Goal: Task Accomplishment & Management: Manage account settings

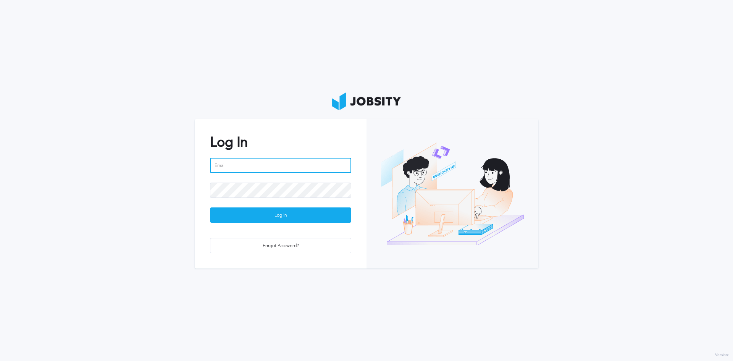
click at [288, 168] on input "email" at bounding box center [280, 165] width 141 height 15
click at [308, 140] on h2 "Log In" at bounding box center [280, 142] width 141 height 16
click at [300, 143] on h2 "Log In" at bounding box center [280, 142] width 141 height 16
click at [298, 166] on input "email" at bounding box center [280, 165] width 141 height 15
type input "[EMAIL_ADDRESS][PERSON_NAME][DOMAIN_NAME]"
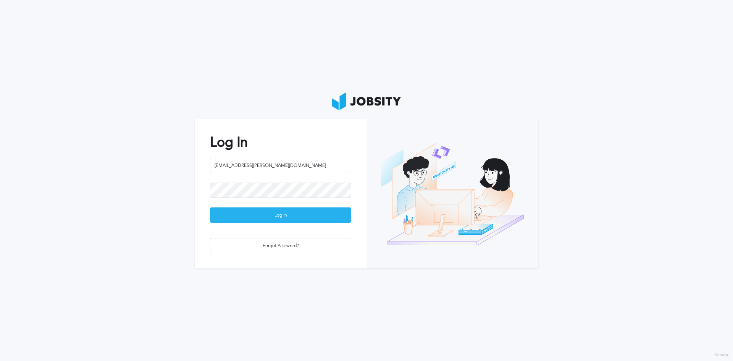
click at [276, 220] on div "Log In" at bounding box center [280, 215] width 140 height 15
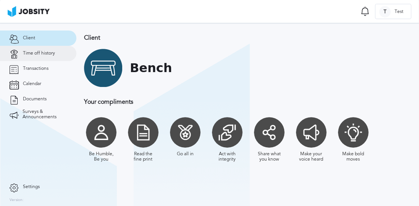
click at [53, 53] on span "Time off history" at bounding box center [39, 53] width 32 height 5
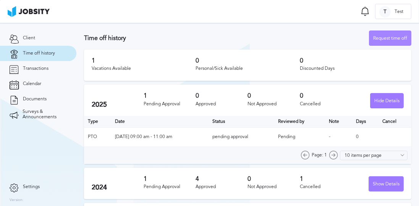
click at [387, 37] on div "Request time off" at bounding box center [390, 38] width 42 height 15
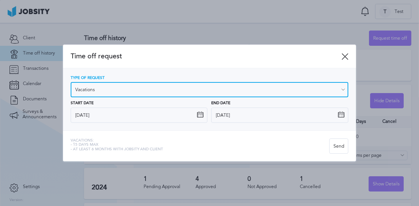
click at [111, 86] on input "Vacations" at bounding box center [210, 89] width 278 height 15
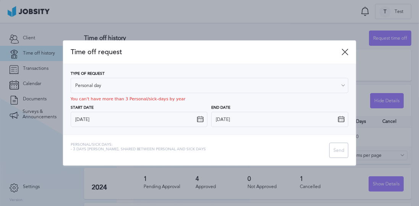
click at [100, 118] on div "Type of Request Personal day Vacations Personal day Sick day PTO Maternity / Pa…" at bounding box center [210, 100] width 278 height 56
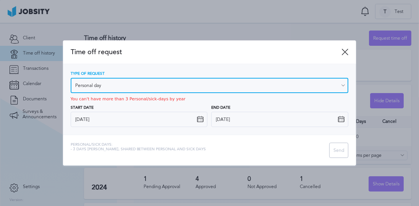
click at [124, 89] on input "Personal day" at bounding box center [210, 85] width 278 height 15
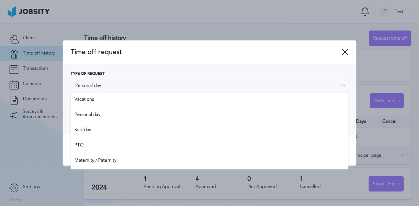
click at [129, 64] on div "Type of Request Personal day Vacations Personal day Sick day PTO Maternity / Pa…" at bounding box center [209, 99] width 293 height 71
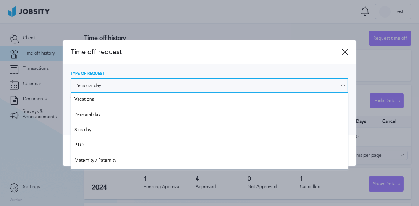
click at [114, 85] on input "Personal day" at bounding box center [210, 85] width 278 height 15
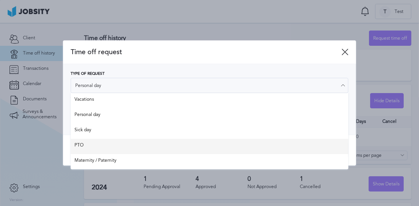
click at [123, 148] on div "Time off request Type of Request Personal day Vacations Personal day Sick day P…" at bounding box center [209, 102] width 293 height 125
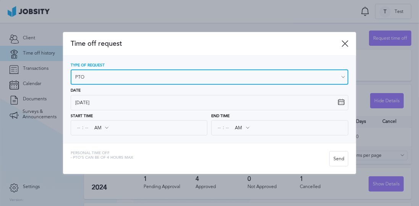
click at [121, 76] on input "PTO" at bounding box center [210, 76] width 278 height 15
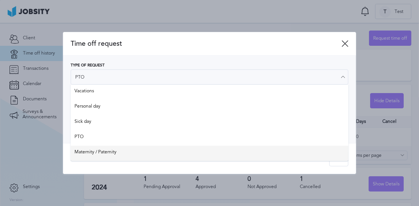
type input "Maternity / Paternity"
click at [118, 153] on div "Time off request Type of Request Maternity / Paternity Vacations Personal day S…" at bounding box center [209, 103] width 293 height 142
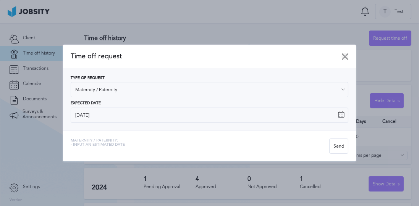
click at [345, 55] on icon at bounding box center [344, 56] width 7 height 7
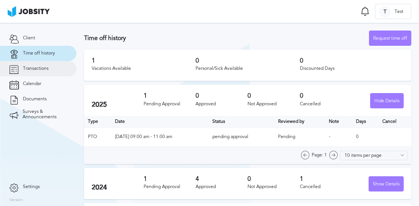
click at [39, 69] on span "Transactions" at bounding box center [36, 68] width 26 height 5
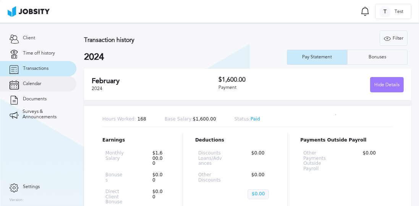
click at [41, 84] on link "Calendar" at bounding box center [38, 83] width 76 height 15
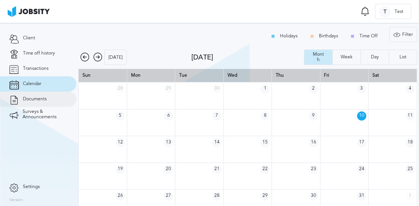
click at [47, 100] on link "Documents" at bounding box center [38, 99] width 76 height 15
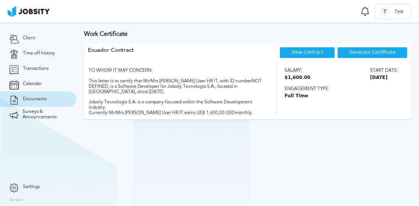
click at [350, 51] on div "Generate Certificate" at bounding box center [372, 52] width 70 height 11
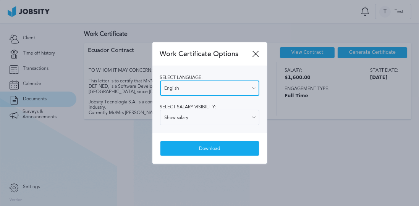
click at [210, 92] on input "English" at bounding box center [209, 88] width 99 height 15
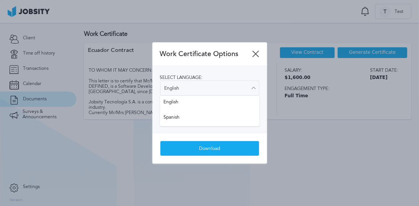
click at [211, 71] on div "Select language: English English Spanish Select salary visibility: Show salary …" at bounding box center [209, 99] width 115 height 67
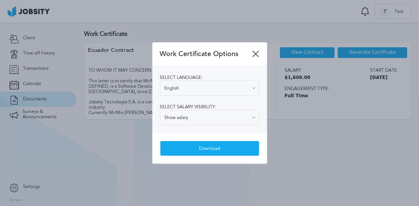
click at [255, 51] on icon at bounding box center [255, 53] width 7 height 7
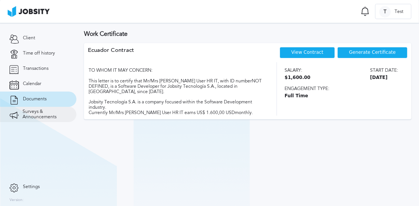
click at [36, 113] on span "Surveys & Announcements" at bounding box center [45, 114] width 44 height 11
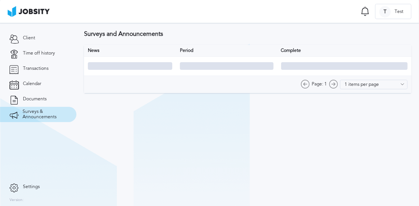
type input "10 items per page"
